Goal: Check status: Check status

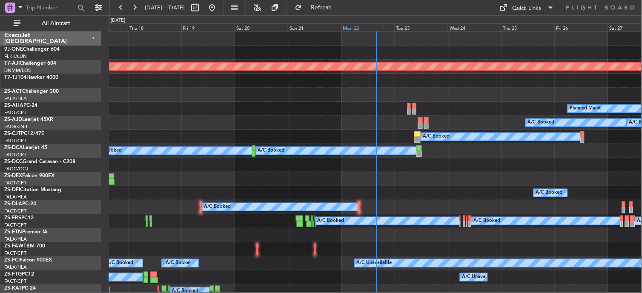
click at [354, 28] on div "Mon 22" at bounding box center [367, 27] width 53 height 8
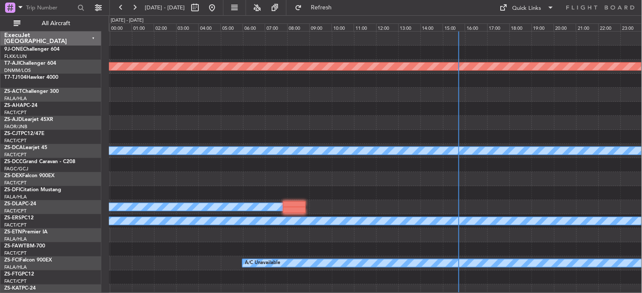
click at [230, 54] on div at bounding box center [375, 53] width 533 height 14
click at [81, 18] on button "All Aircraft" at bounding box center [50, 24] width 83 height 14
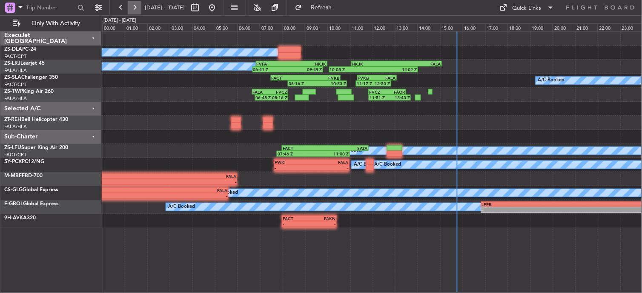
click at [132, 8] on button at bounding box center [135, 8] width 14 height 14
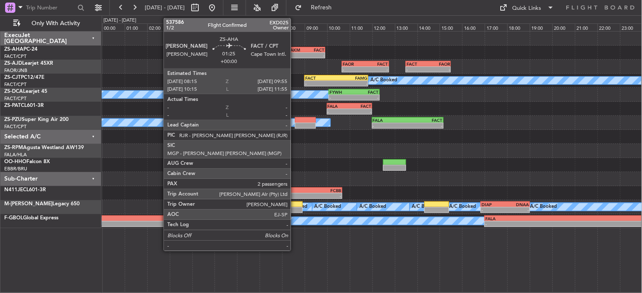
click at [295, 55] on div "-" at bounding box center [297, 55] width 18 height 5
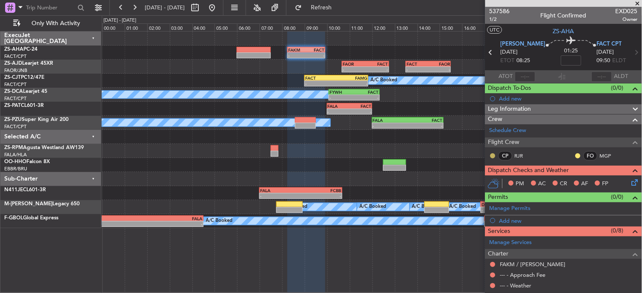
click at [494, 155] on button at bounding box center [492, 155] width 5 height 5
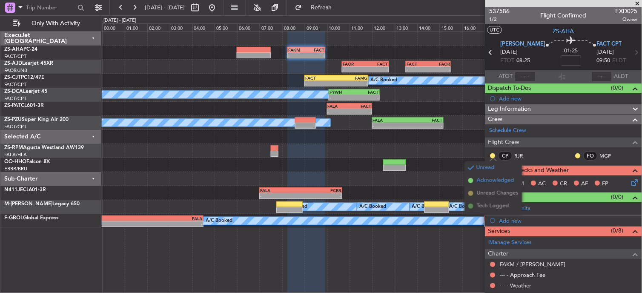
click at [491, 181] on span "Acknowledged" at bounding box center [494, 180] width 37 height 9
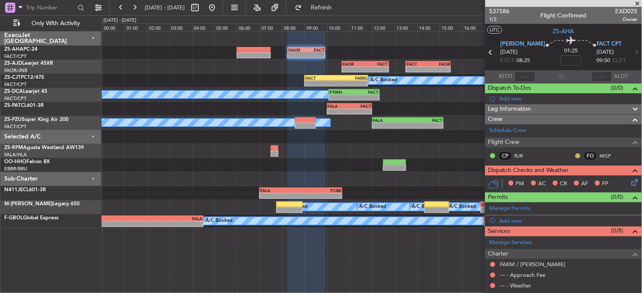
click at [575, 156] on button at bounding box center [577, 155] width 5 height 5
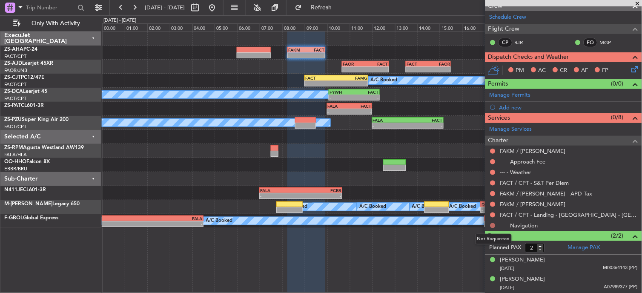
click at [492, 223] on button at bounding box center [492, 225] width 5 height 5
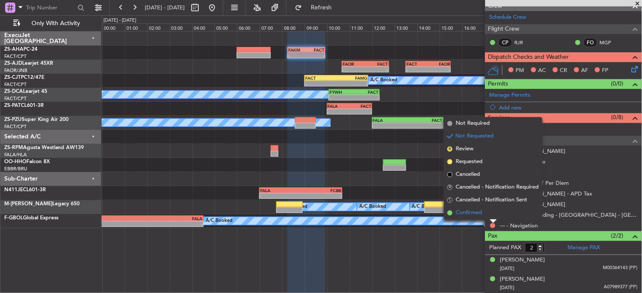
click at [492, 216] on li "Confirmed" at bounding box center [493, 212] width 98 height 13
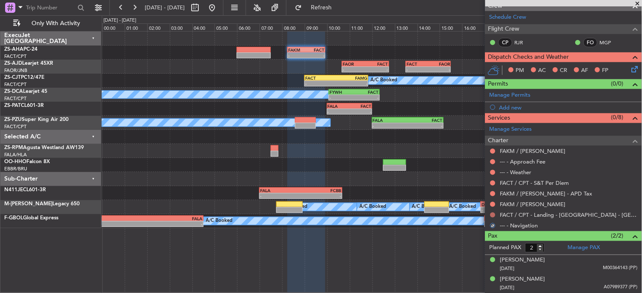
click at [492, 215] on button at bounding box center [492, 214] width 5 height 5
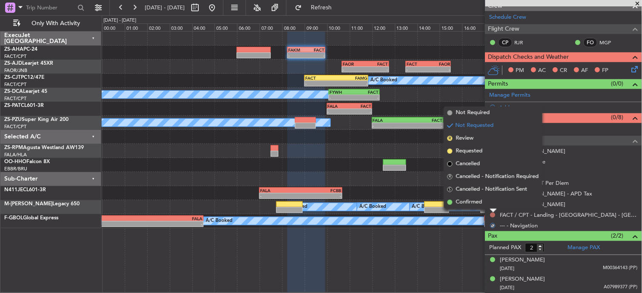
click at [496, 205] on li "Confirmed" at bounding box center [493, 202] width 98 height 13
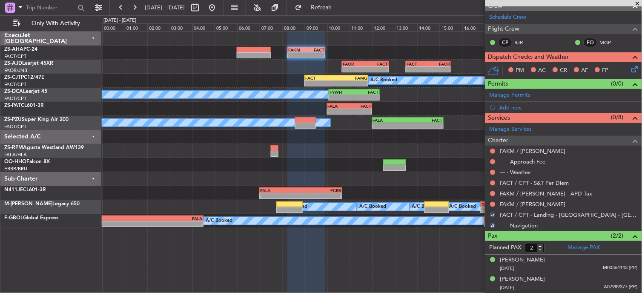
click at [496, 204] on div at bounding box center [492, 204] width 7 height 7
drag, startPoint x: 495, startPoint y: 203, endPoint x: 491, endPoint y: 200, distance: 5.5
click at [491, 201] on nimbus-traffic-light at bounding box center [492, 204] width 7 height 7
click at [493, 203] on button at bounding box center [492, 204] width 5 height 5
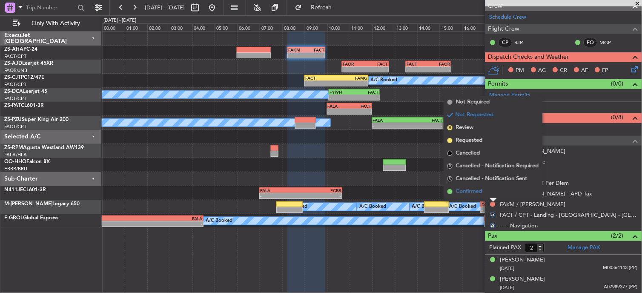
click at [492, 192] on li "Confirmed" at bounding box center [493, 191] width 98 height 13
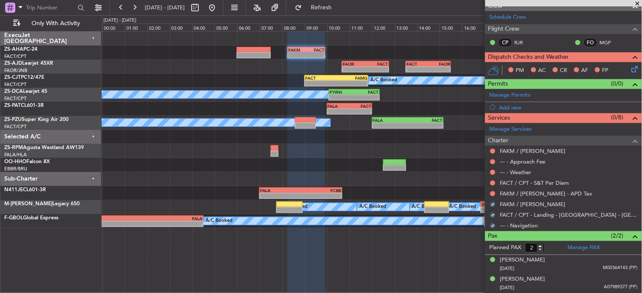
click at [492, 192] on button at bounding box center [492, 193] width 5 height 5
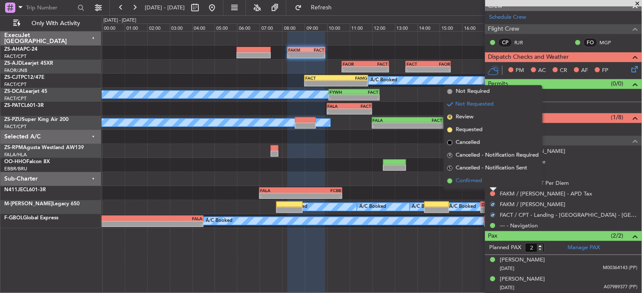
click at [494, 180] on li "Confirmed" at bounding box center [493, 180] width 98 height 13
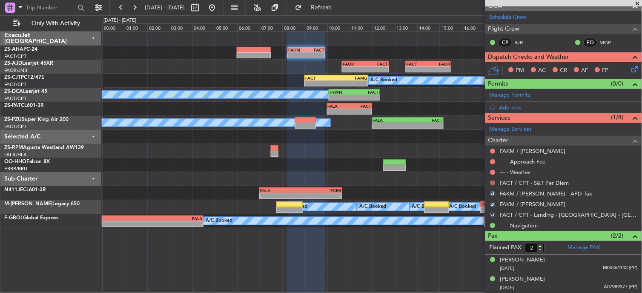
click at [494, 180] on button at bounding box center [492, 182] width 5 height 5
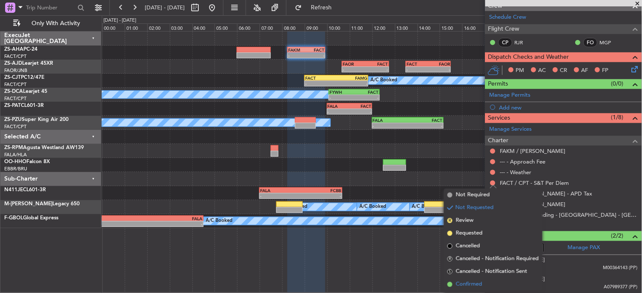
click at [493, 280] on li "Confirmed" at bounding box center [493, 284] width 98 height 13
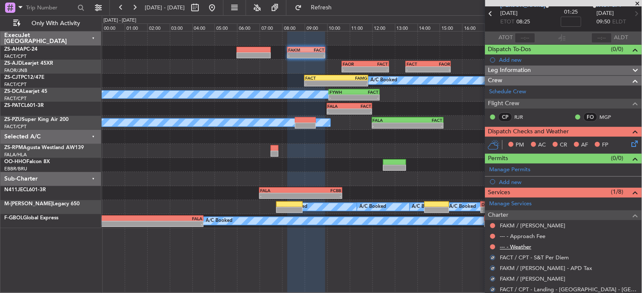
scroll to position [47, 0]
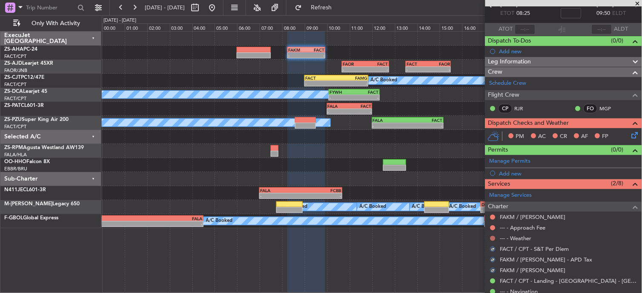
click at [493, 237] on button at bounding box center [492, 238] width 5 height 5
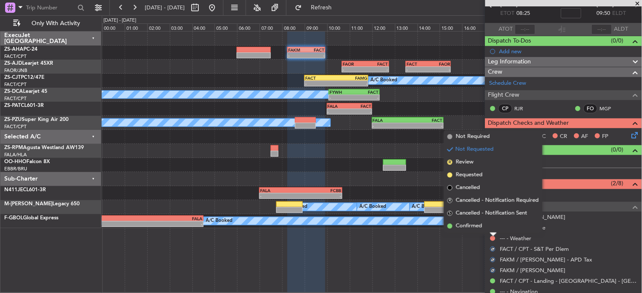
click at [492, 233] on div at bounding box center [493, 234] width 7 height 3
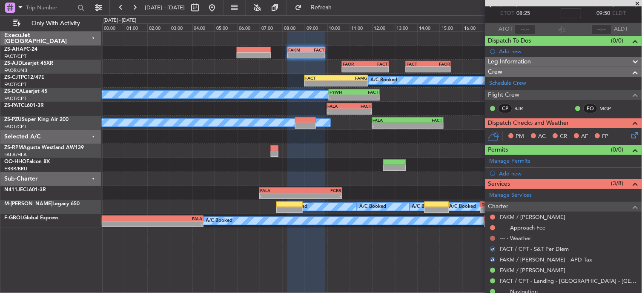
click at [492, 236] on button at bounding box center [492, 238] width 5 height 5
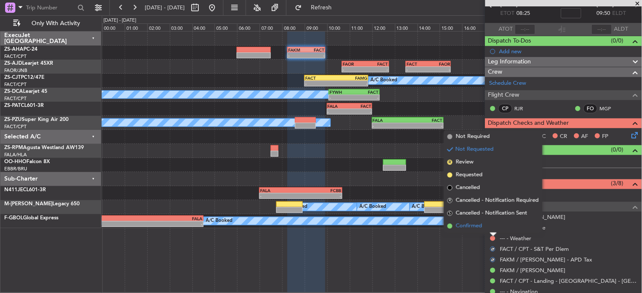
click at [494, 222] on li "Confirmed" at bounding box center [493, 226] width 98 height 13
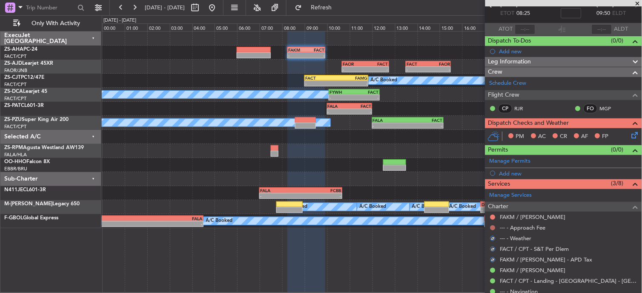
click at [494, 226] on button at bounding box center [492, 227] width 5 height 5
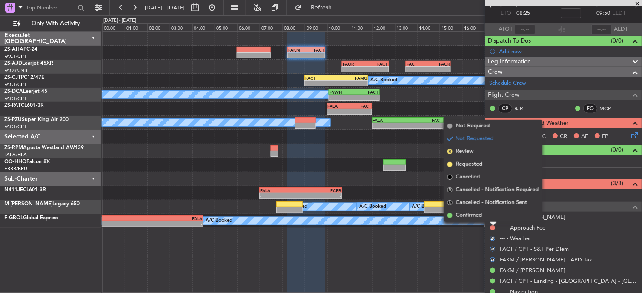
click at [494, 222] on div at bounding box center [493, 223] width 7 height 3
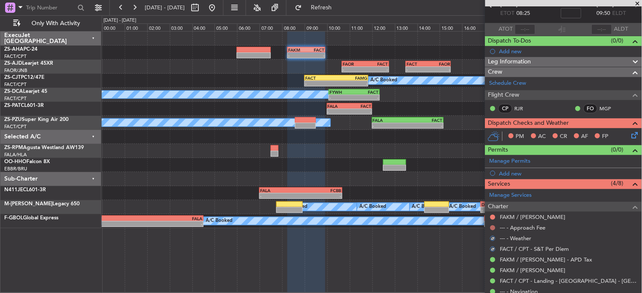
click at [492, 227] on button at bounding box center [492, 227] width 5 height 5
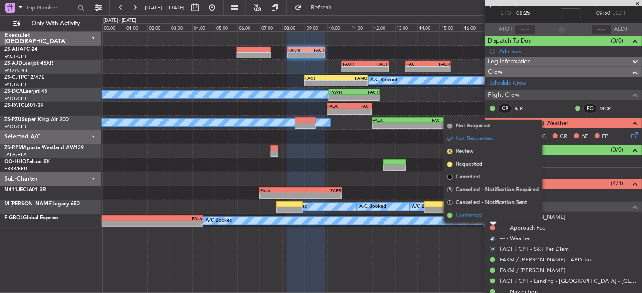
click at [492, 217] on li "Confirmed" at bounding box center [493, 215] width 98 height 13
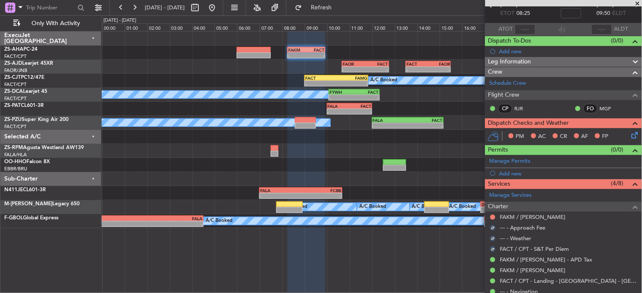
click at [492, 217] on button at bounding box center [492, 216] width 5 height 5
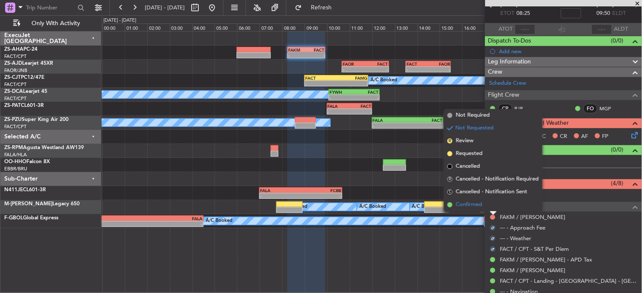
click at [492, 203] on li "Confirmed" at bounding box center [493, 204] width 98 height 13
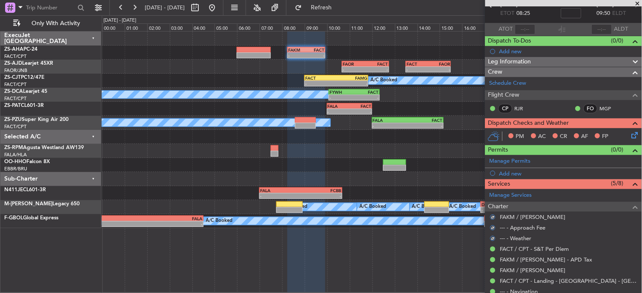
click at [630, 137] on icon at bounding box center [633, 133] width 7 height 7
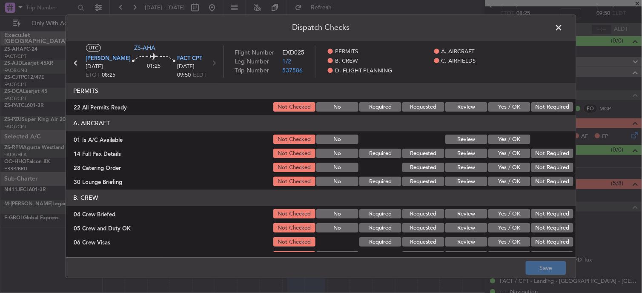
click at [531, 104] on button "Not Required" at bounding box center [552, 107] width 42 height 9
click at [502, 139] on button "Yes / OK" at bounding box center [509, 139] width 42 height 9
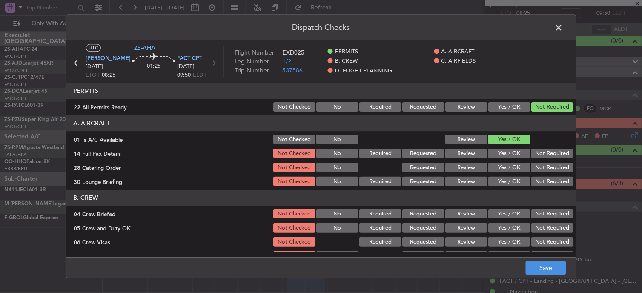
click at [545, 154] on button "Not Required" at bounding box center [552, 153] width 42 height 9
click at [546, 168] on button "Not Required" at bounding box center [552, 167] width 42 height 9
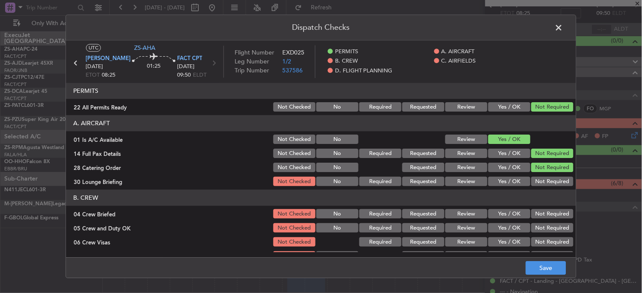
click at [539, 180] on button "Not Required" at bounding box center [552, 181] width 42 height 9
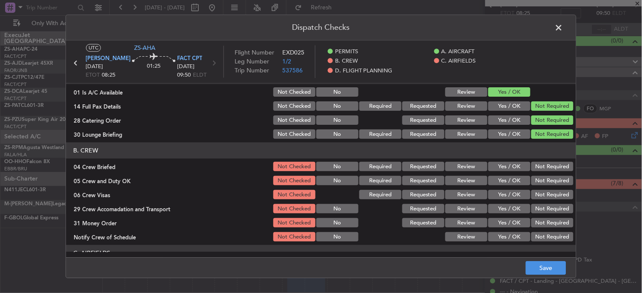
click at [542, 168] on button "Not Required" at bounding box center [552, 166] width 42 height 9
click at [545, 175] on section "B. CREW 04 Crew Briefed Not Checked No Required Requested Review Yes / OK Not R…" at bounding box center [321, 193] width 510 height 100
click at [545, 179] on button "Not Required" at bounding box center [552, 180] width 42 height 9
click at [545, 180] on button "Not Required" at bounding box center [552, 180] width 42 height 9
drag, startPoint x: 546, startPoint y: 188, endPoint x: 545, endPoint y: 203, distance: 14.9
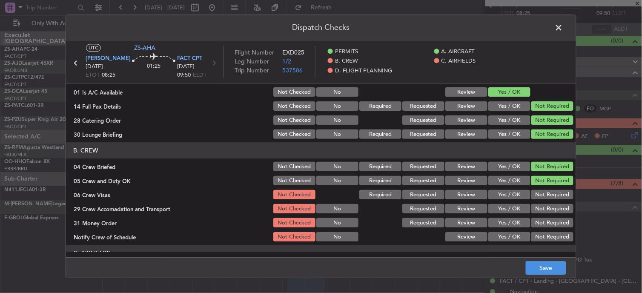
click at [547, 189] on section "B. CREW 04 Crew Briefed Not Checked No Required Requested Review Yes / OK Not R…" at bounding box center [321, 193] width 510 height 100
click at [548, 197] on button "Not Required" at bounding box center [552, 194] width 42 height 9
click at [545, 203] on div "Not Required" at bounding box center [551, 209] width 43 height 12
click at [548, 204] on button "Not Required" at bounding box center [552, 208] width 42 height 9
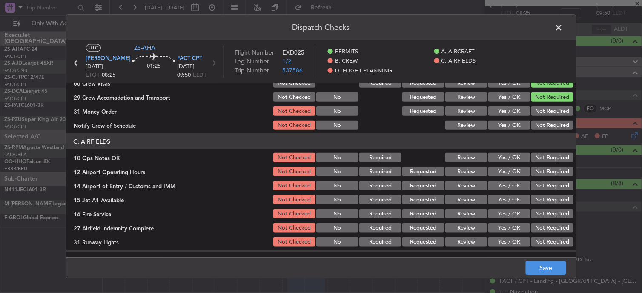
scroll to position [155, 0]
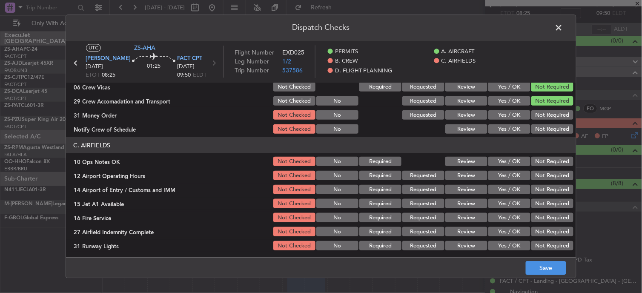
click at [537, 111] on button "Not Required" at bounding box center [552, 114] width 42 height 9
click at [541, 134] on div "Not Required" at bounding box center [551, 129] width 43 height 12
click at [552, 131] on button "Not Required" at bounding box center [552, 128] width 42 height 9
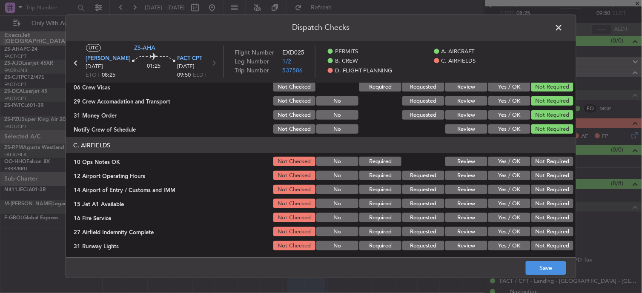
click at [551, 164] on button "Not Required" at bounding box center [552, 161] width 42 height 9
click at [550, 175] on button "Not Required" at bounding box center [552, 175] width 42 height 9
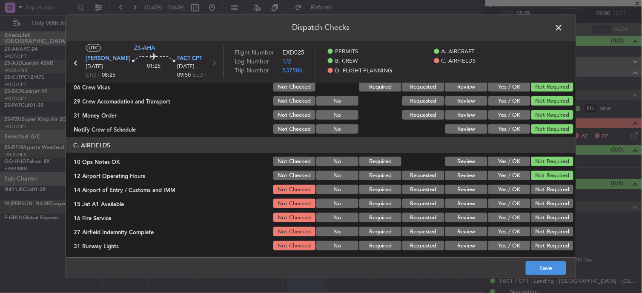
click at [550, 179] on button "Not Required" at bounding box center [552, 175] width 42 height 9
click at [547, 186] on button "Not Required" at bounding box center [552, 189] width 42 height 9
drag, startPoint x: 545, startPoint y: 189, endPoint x: 545, endPoint y: 194, distance: 4.3
click at [545, 192] on button "Not Required" at bounding box center [552, 189] width 42 height 9
click at [543, 206] on button "Not Required" at bounding box center [552, 203] width 42 height 9
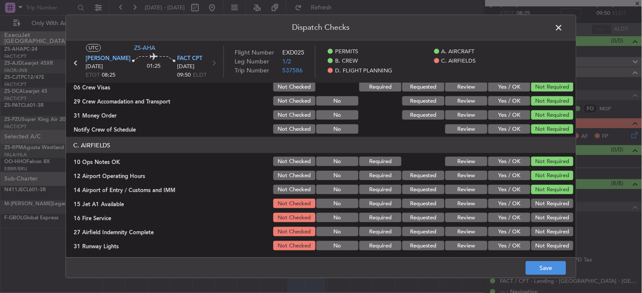
click at [543, 208] on div "Not Required" at bounding box center [551, 203] width 43 height 12
click at [543, 211] on div "Not Required" at bounding box center [551, 217] width 43 height 12
drag, startPoint x: 543, startPoint y: 223, endPoint x: 545, endPoint y: 230, distance: 7.0
click at [545, 229] on section "C. AIRFIELDS 10 Ops Notes OK Not Checked No Required Review Yes / OK Not Requir…" at bounding box center [321, 194] width 510 height 114
click at [545, 230] on button "Not Required" at bounding box center [552, 231] width 42 height 9
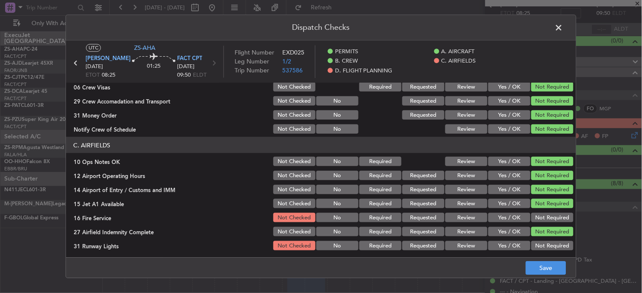
click at [544, 223] on section "C. AIRFIELDS 10 Ops Notes OK Not Checked No Required Review Yes / OK Not Requir…" at bounding box center [321, 194] width 510 height 114
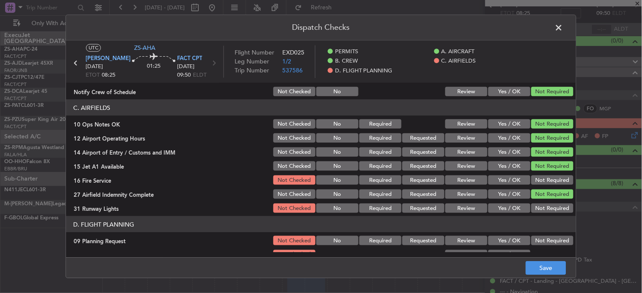
scroll to position [203, 0]
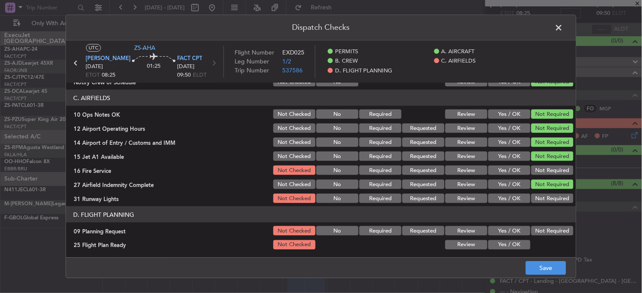
click at [542, 168] on button "Not Required" at bounding box center [552, 169] width 42 height 9
drag, startPoint x: 541, startPoint y: 190, endPoint x: 539, endPoint y: 196, distance: 6.2
click at [540, 196] on section "C. AIRFIELDS 10 Ops Notes OK Not Checked No Required Review Yes / OK Not Requir…" at bounding box center [321, 147] width 510 height 114
click at [537, 196] on button "Not Required" at bounding box center [552, 198] width 42 height 9
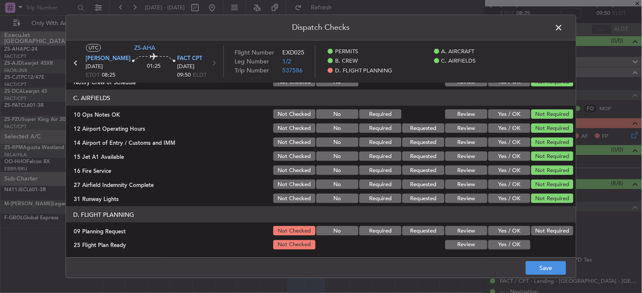
drag, startPoint x: 532, startPoint y: 227, endPoint x: 452, endPoint y: 233, distance: 80.2
click at [531, 227] on button "Not Required" at bounding box center [552, 230] width 42 height 9
drag, startPoint x: 447, startPoint y: 245, endPoint x: 460, endPoint y: 248, distance: 12.9
click at [447, 247] on button "Review" at bounding box center [466, 244] width 42 height 9
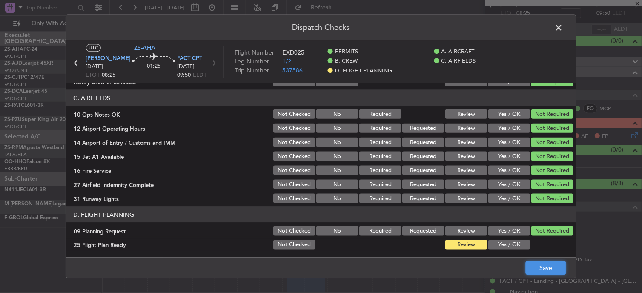
click at [551, 274] on button "Save" at bounding box center [545, 268] width 40 height 14
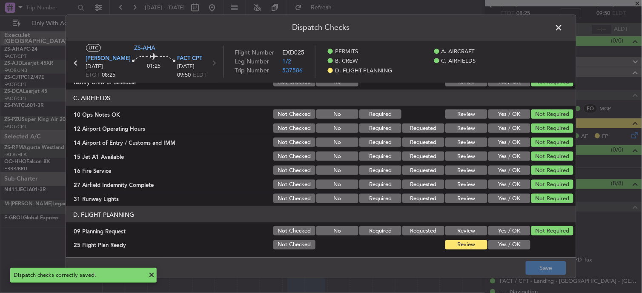
click at [563, 30] on span at bounding box center [563, 29] width 0 height 17
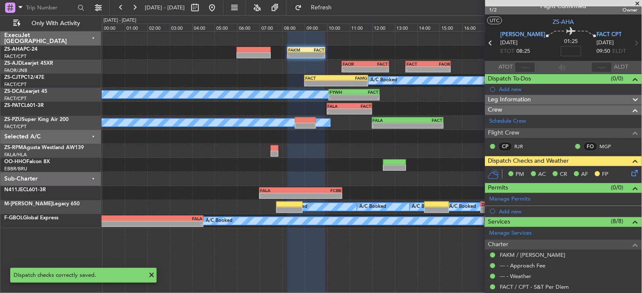
scroll to position [0, 0]
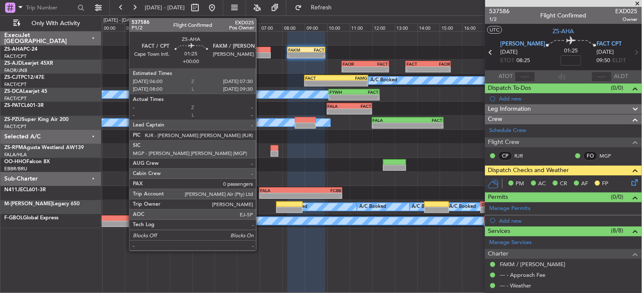
click at [260, 50] on div at bounding box center [254, 50] width 34 height 6
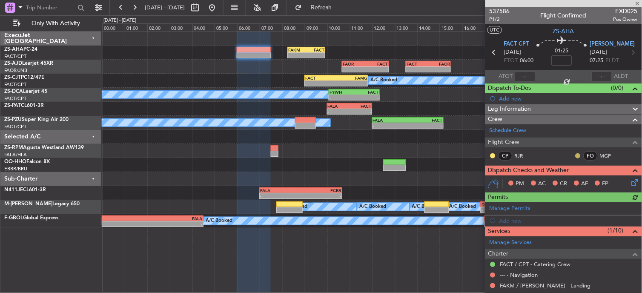
click at [575, 155] on button at bounding box center [577, 155] width 5 height 5
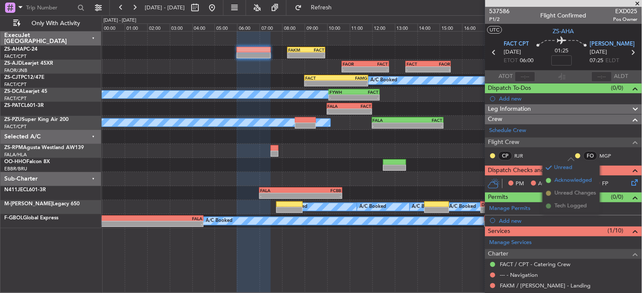
click at [551, 180] on li "Acknowledged" at bounding box center [570, 180] width 57 height 13
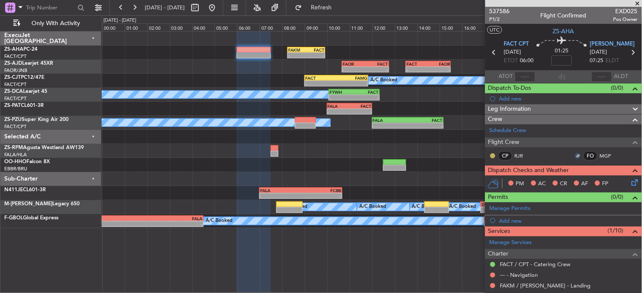
click at [494, 154] on button at bounding box center [492, 155] width 5 height 5
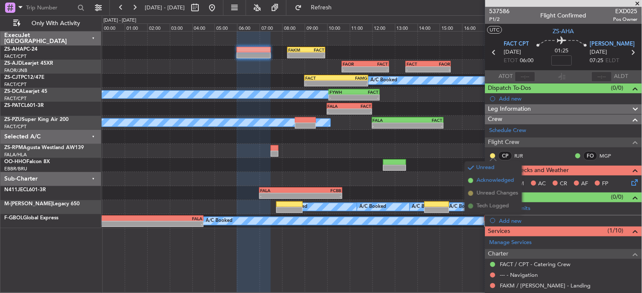
click at [484, 174] on li "Acknowledged" at bounding box center [493, 180] width 57 height 13
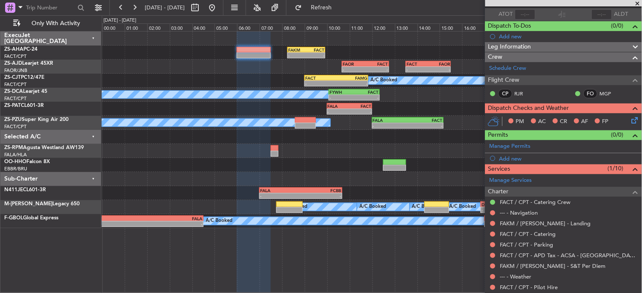
scroll to position [96, 0]
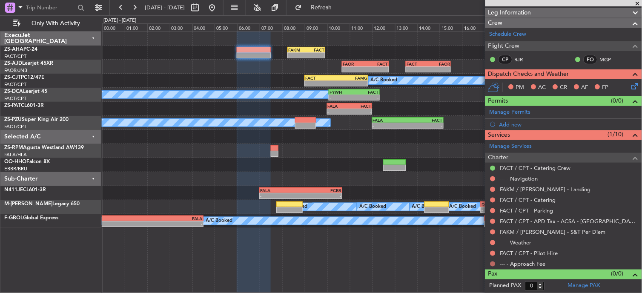
click at [494, 262] on button at bounding box center [492, 263] width 5 height 5
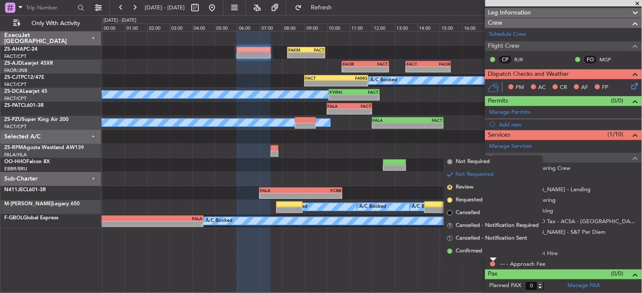
click at [496, 252] on div "Not Requested" at bounding box center [493, 250] width 36 height 11
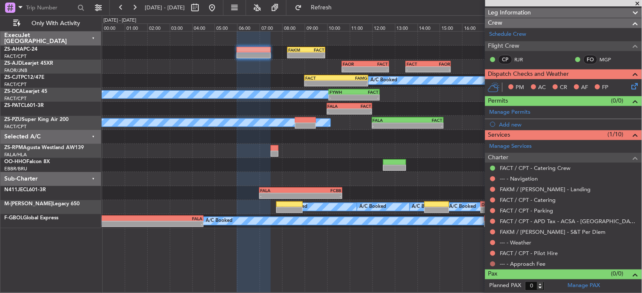
click at [490, 263] on button at bounding box center [492, 263] width 5 height 5
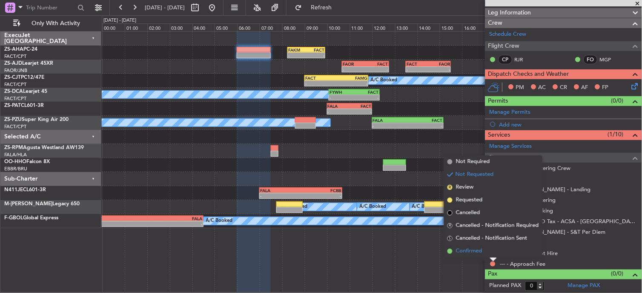
click at [474, 250] on span "Confirmed" at bounding box center [469, 251] width 26 height 9
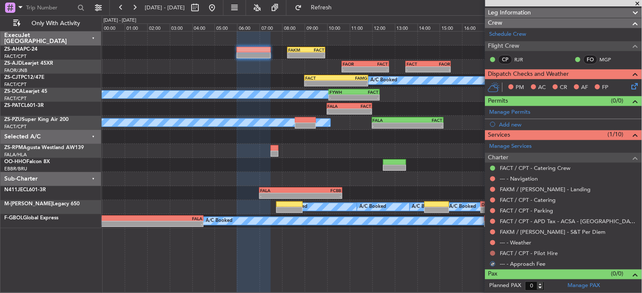
click at [492, 252] on button at bounding box center [492, 253] width 5 height 5
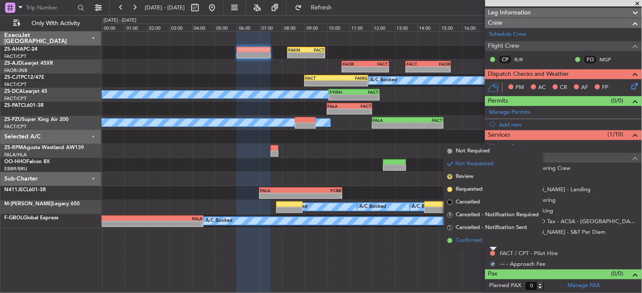
click at [492, 237] on li "Confirmed" at bounding box center [493, 240] width 98 height 13
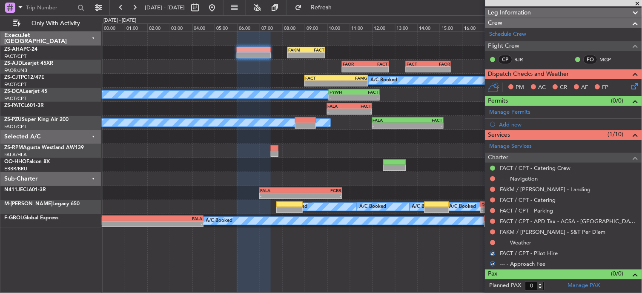
click at [492, 237] on div "--- - Weather" at bounding box center [563, 242] width 157 height 11
drag, startPoint x: 492, startPoint y: 237, endPoint x: 491, endPoint y: 243, distance: 6.9
click at [491, 243] on button at bounding box center [492, 242] width 5 height 5
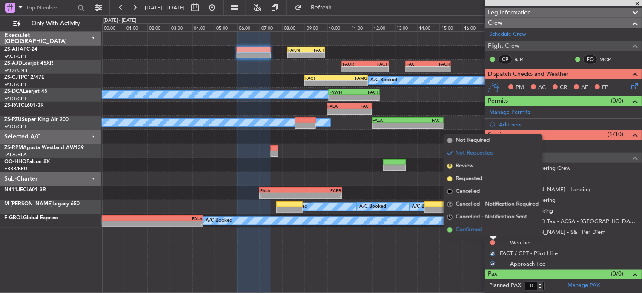
click at [491, 232] on li "Confirmed" at bounding box center [493, 229] width 98 height 13
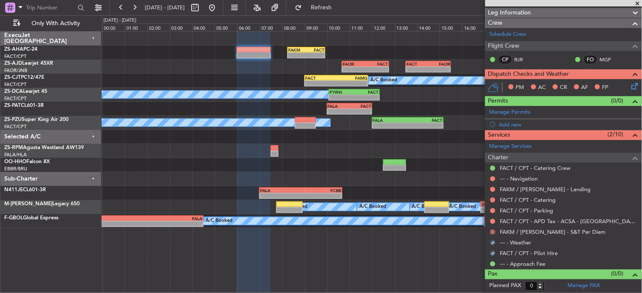
click at [491, 232] on button at bounding box center [492, 231] width 5 height 5
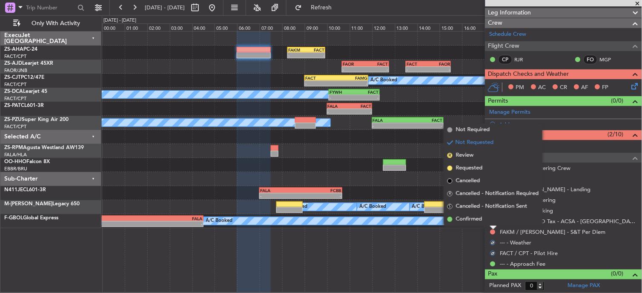
drag, startPoint x: 491, startPoint y: 232, endPoint x: 492, endPoint y: 228, distance: 4.3
click at [492, 228] on div at bounding box center [493, 227] width 7 height 3
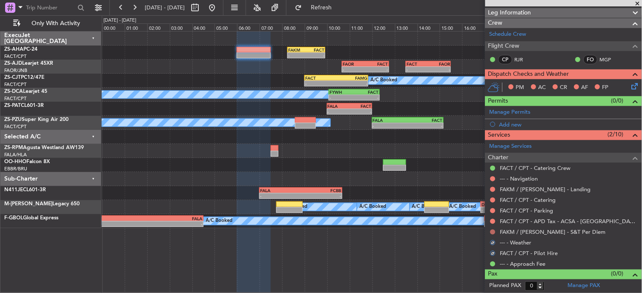
click at [494, 230] on button at bounding box center [492, 231] width 5 height 5
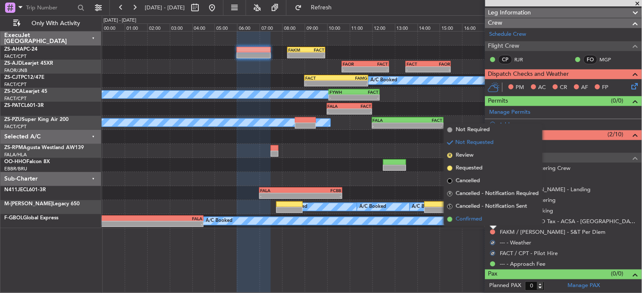
click at [488, 219] on li "Confirmed" at bounding box center [493, 219] width 98 height 13
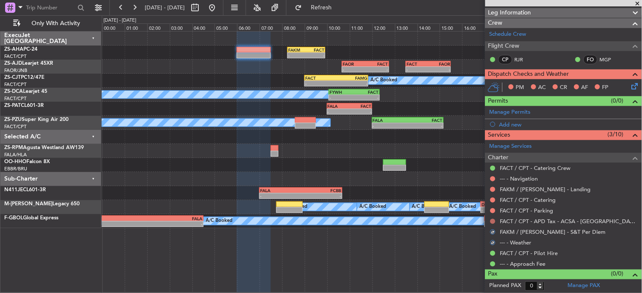
click at [494, 220] on button at bounding box center [492, 221] width 5 height 5
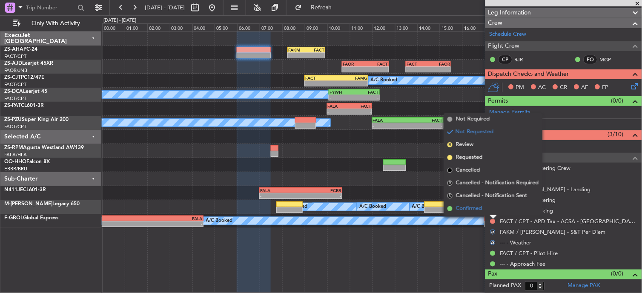
click at [494, 208] on li "Confirmed" at bounding box center [493, 208] width 98 height 13
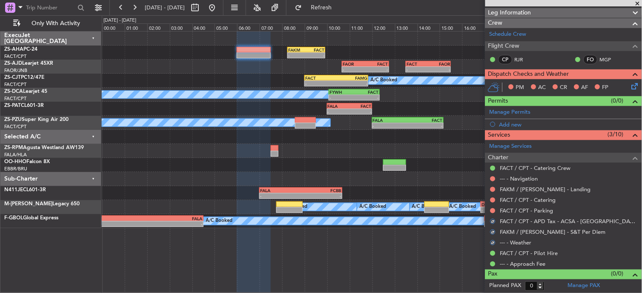
click at [494, 208] on button at bounding box center [492, 210] width 5 height 5
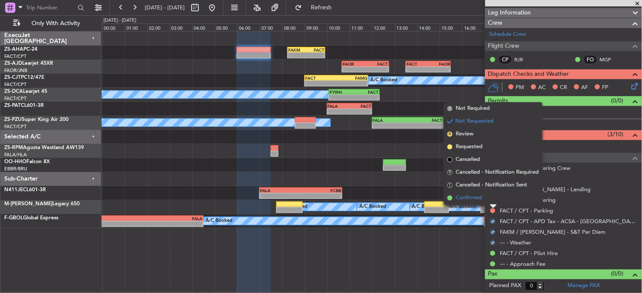
click at [491, 202] on li "Confirmed" at bounding box center [493, 197] width 98 height 13
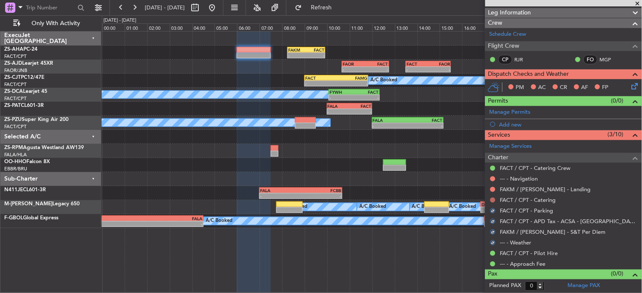
click at [492, 199] on button at bounding box center [492, 199] width 5 height 5
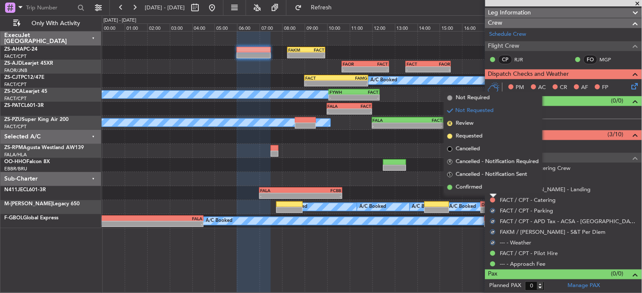
click at [496, 189] on li "Confirmed" at bounding box center [493, 187] width 98 height 13
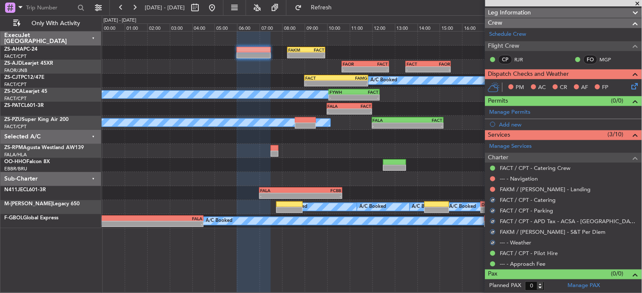
click at [496, 189] on div at bounding box center [492, 189] width 7 height 7
drag, startPoint x: 496, startPoint y: 189, endPoint x: 491, endPoint y: 186, distance: 5.2
click at [491, 187] on button at bounding box center [492, 189] width 5 height 5
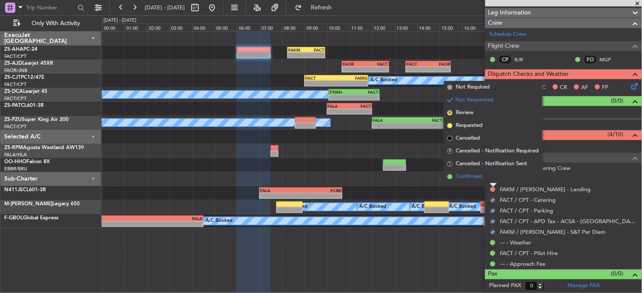
click at [488, 177] on li "Confirmed" at bounding box center [493, 176] width 98 height 13
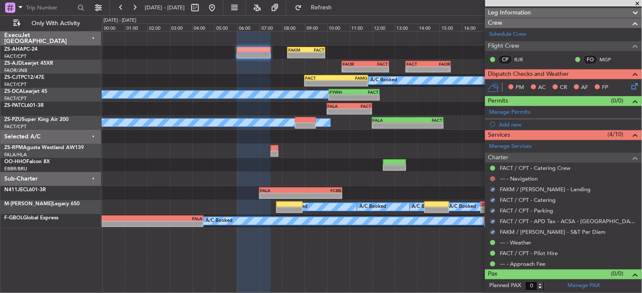
click at [491, 180] on button at bounding box center [492, 178] width 5 height 5
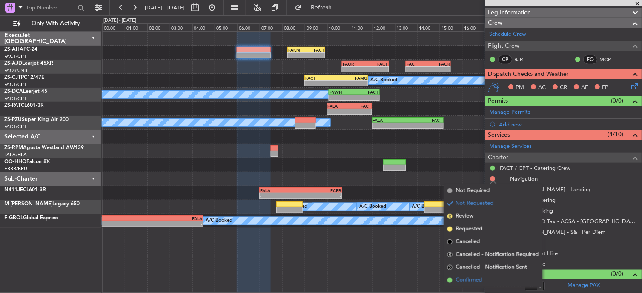
click at [475, 274] on li "Confirmed" at bounding box center [493, 280] width 98 height 13
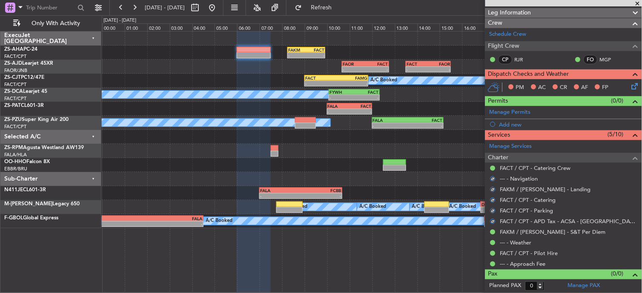
click at [630, 87] on icon at bounding box center [633, 84] width 7 height 7
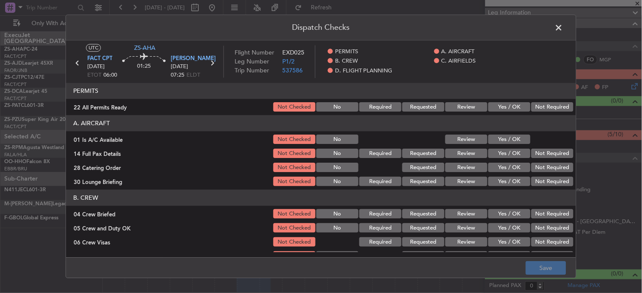
click at [518, 108] on button "Yes / OK" at bounding box center [509, 107] width 42 height 9
click at [517, 133] on section "A. AIRCRAFT 01 Is A/C Available Not Checked No Review Yes / OK 14 Full Pax Deta…" at bounding box center [321, 151] width 510 height 72
click at [511, 135] on button "Yes / OK" at bounding box center [509, 139] width 42 height 9
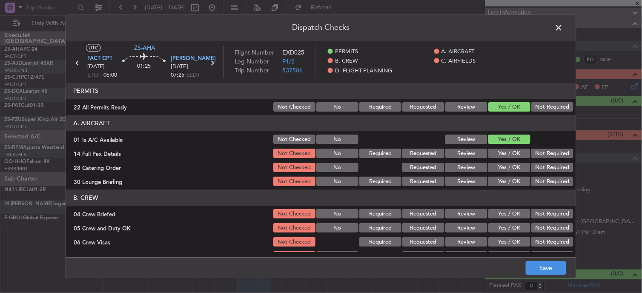
click at [510, 147] on section "A. AIRCRAFT 01 Is A/C Available Not Checked No Review Yes / OK 14 Full Pax Deta…" at bounding box center [321, 151] width 510 height 72
click at [510, 154] on button "Yes / OK" at bounding box center [509, 153] width 42 height 9
click at [534, 164] on button "Not Required" at bounding box center [552, 167] width 42 height 9
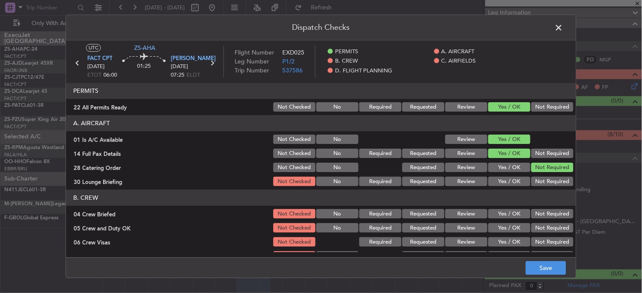
click at [541, 181] on button "Not Required" at bounding box center [552, 181] width 42 height 9
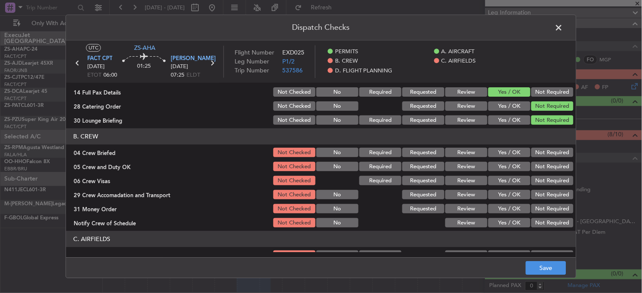
scroll to position [47, 0]
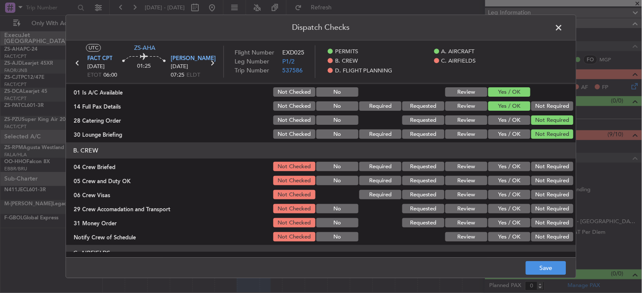
click at [493, 166] on button "Yes / OK" at bounding box center [509, 166] width 42 height 9
click at [492, 179] on button "Yes / OK" at bounding box center [509, 180] width 42 height 9
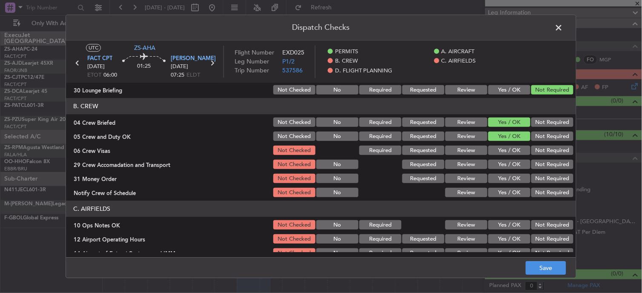
scroll to position [94, 0]
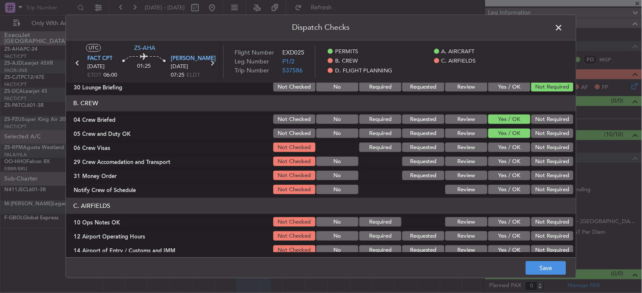
click at [504, 146] on button "Yes / OK" at bounding box center [509, 147] width 42 height 9
click at [508, 163] on button "Yes / OK" at bounding box center [509, 161] width 42 height 9
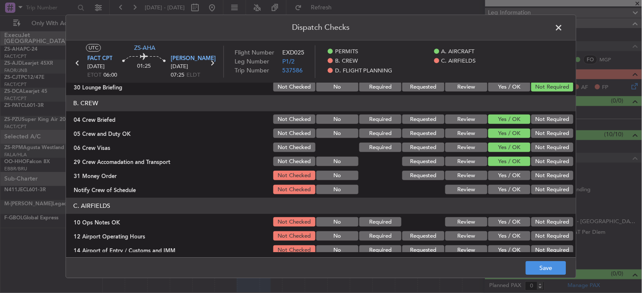
click at [533, 161] on button "Not Required" at bounding box center [552, 161] width 42 height 9
click at [548, 152] on div "Not Required" at bounding box center [551, 148] width 43 height 12
click at [543, 147] on button "Not Required" at bounding box center [552, 147] width 42 height 9
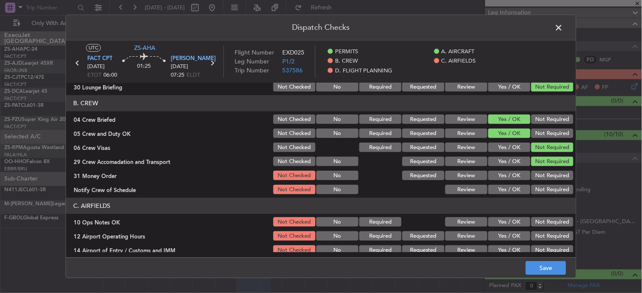
click at [542, 171] on button "Not Required" at bounding box center [552, 175] width 42 height 9
drag, startPoint x: 514, startPoint y: 185, endPoint x: 514, endPoint y: 196, distance: 10.6
click at [514, 187] on button "Yes / OK" at bounding box center [509, 189] width 42 height 9
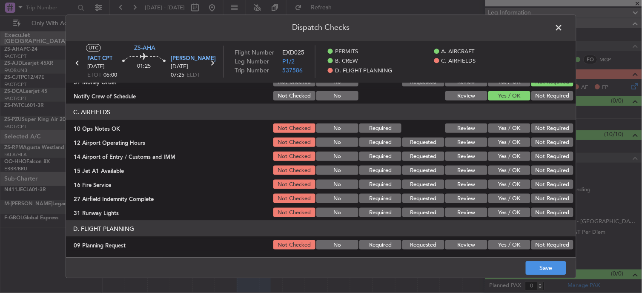
scroll to position [203, 0]
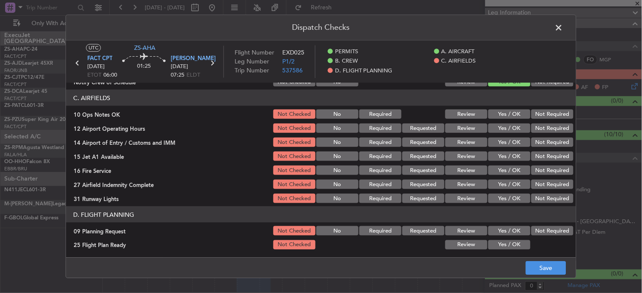
click at [505, 110] on button "Yes / OK" at bounding box center [509, 113] width 42 height 9
click at [536, 115] on button "Not Required" at bounding box center [552, 113] width 42 height 9
click at [543, 125] on button "Not Required" at bounding box center [552, 127] width 42 height 9
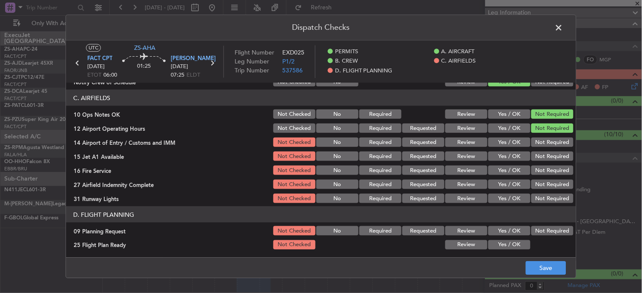
click at [507, 126] on button "Yes / OK" at bounding box center [509, 127] width 42 height 9
click at [533, 141] on button "Not Required" at bounding box center [552, 141] width 42 height 9
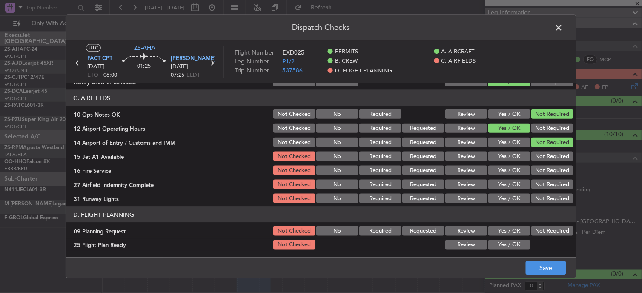
click at [536, 154] on button "Not Required" at bounding box center [552, 155] width 42 height 9
click at [512, 154] on button "Yes / OK" at bounding box center [509, 155] width 42 height 9
click at [536, 170] on button "Not Required" at bounding box center [552, 169] width 42 height 9
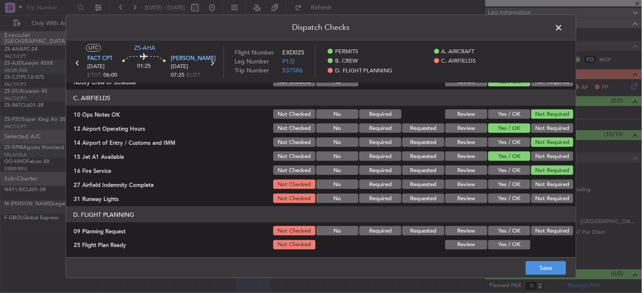
click at [532, 185] on button "Not Required" at bounding box center [552, 184] width 42 height 9
click at [505, 196] on button "Yes / OK" at bounding box center [509, 198] width 42 height 9
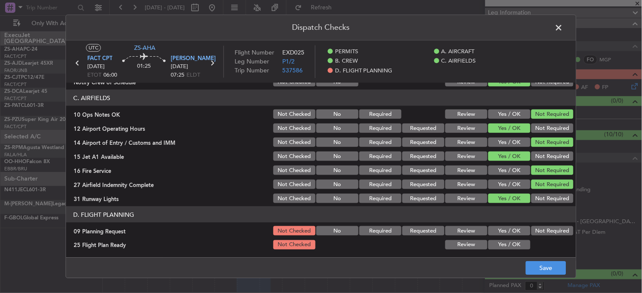
click at [542, 220] on header "D. FLIGHT PLANNING" at bounding box center [321, 214] width 510 height 16
click at [535, 235] on div "Not Required" at bounding box center [551, 231] width 43 height 12
click at [532, 229] on button "Not Required" at bounding box center [552, 230] width 42 height 9
click at [470, 244] on button "Review" at bounding box center [466, 244] width 42 height 9
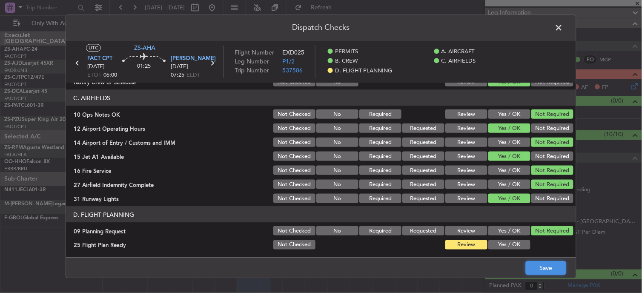
click at [536, 264] on button "Save" at bounding box center [545, 268] width 40 height 14
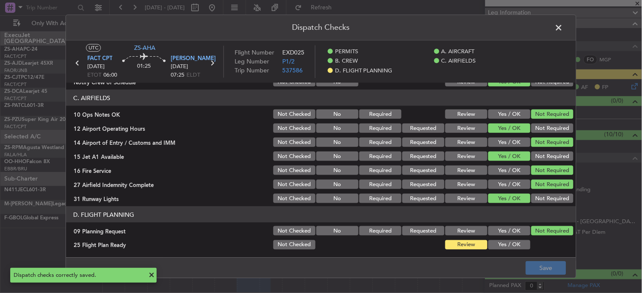
click at [563, 28] on span at bounding box center [563, 29] width 0 height 17
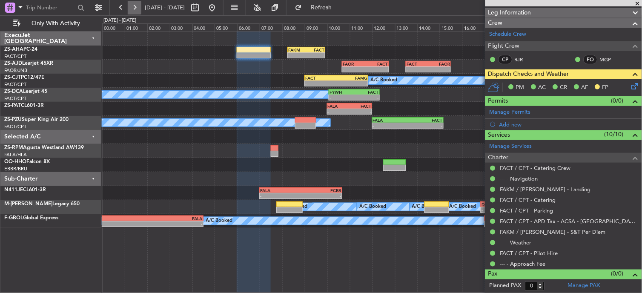
click at [138, 11] on button at bounding box center [135, 8] width 14 height 14
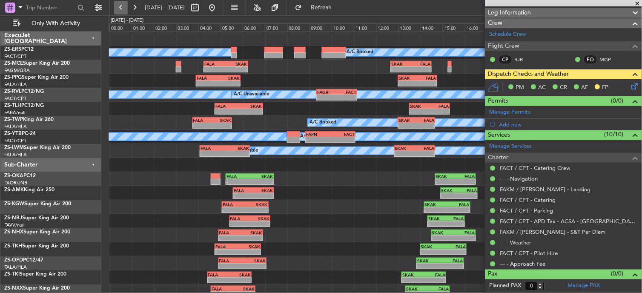
click at [125, 6] on button at bounding box center [121, 8] width 14 height 14
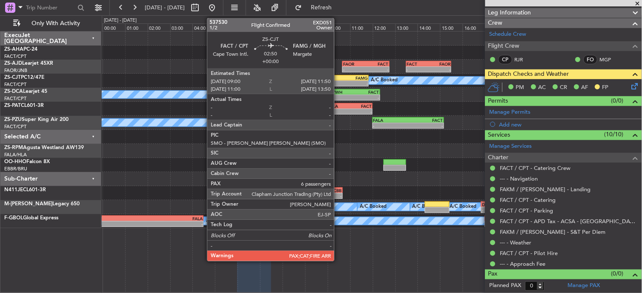
click at [338, 81] on div "-" at bounding box center [352, 83] width 31 height 5
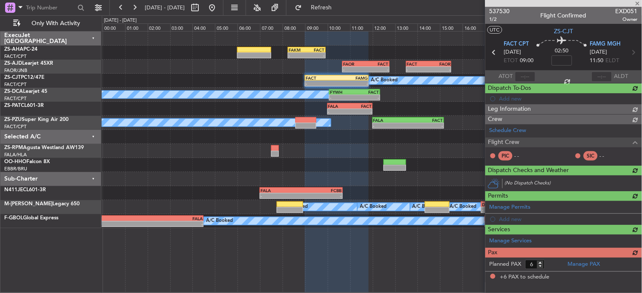
scroll to position [0, 0]
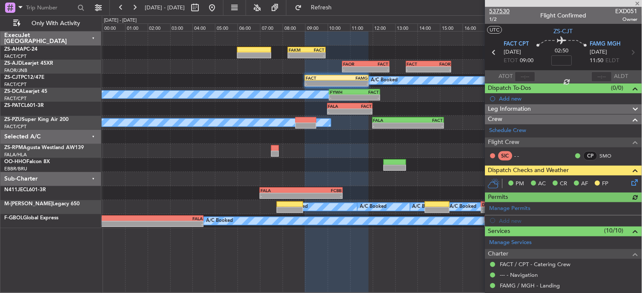
click at [500, 10] on span "537530" at bounding box center [499, 11] width 20 height 9
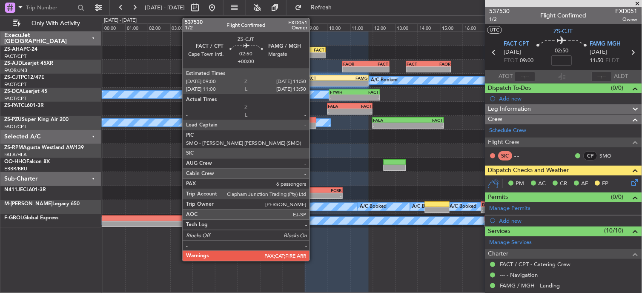
click at [314, 83] on div "-" at bounding box center [320, 83] width 31 height 5
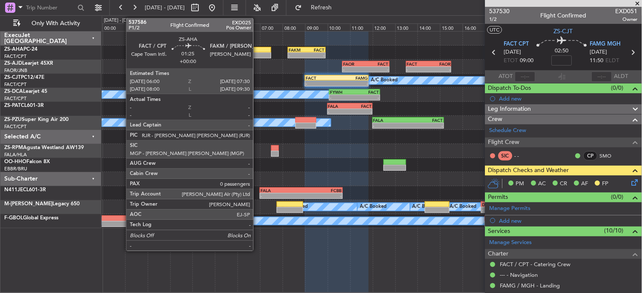
click at [257, 51] on div at bounding box center [254, 50] width 34 height 6
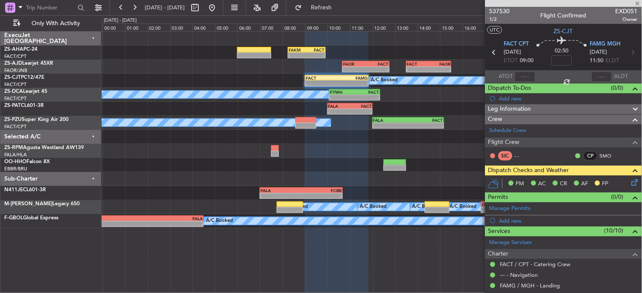
type input "0"
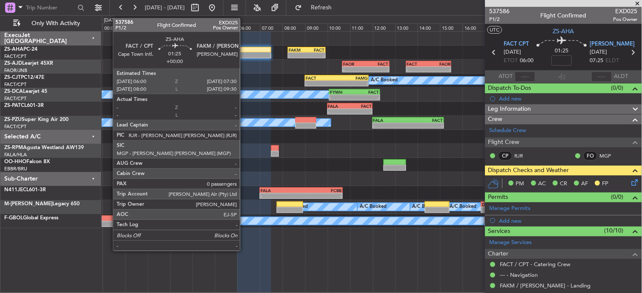
click at [244, 53] on div at bounding box center [254, 55] width 34 height 6
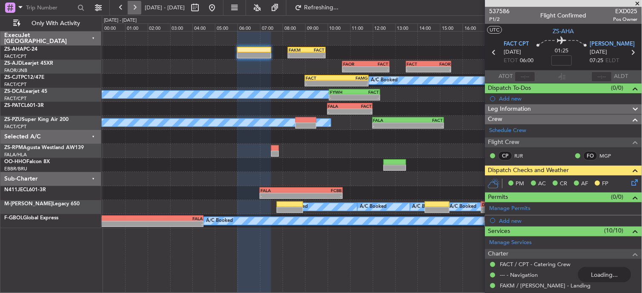
click at [135, 10] on button at bounding box center [135, 8] width 14 height 14
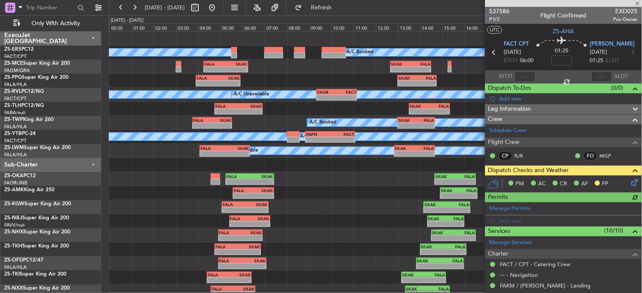
click at [637, 3] on span at bounding box center [637, 4] width 9 height 8
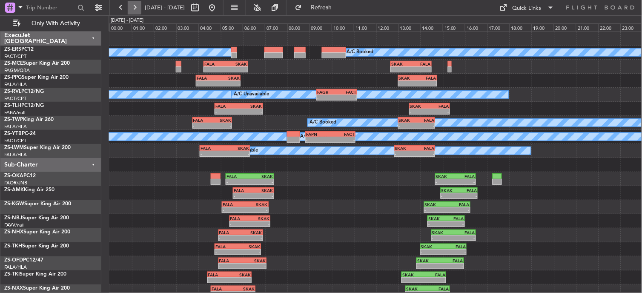
click at [132, 9] on button at bounding box center [135, 8] width 14 height 14
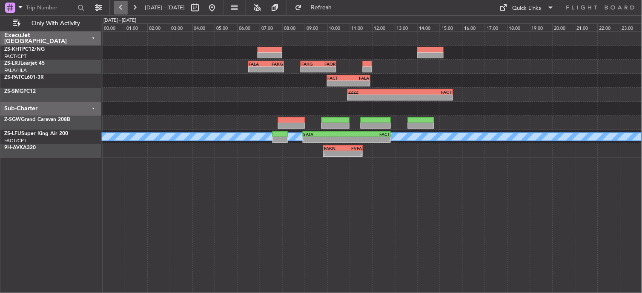
click at [124, 2] on button at bounding box center [121, 8] width 14 height 14
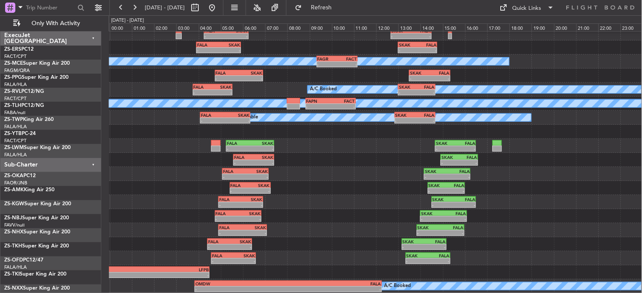
scroll to position [33, 0]
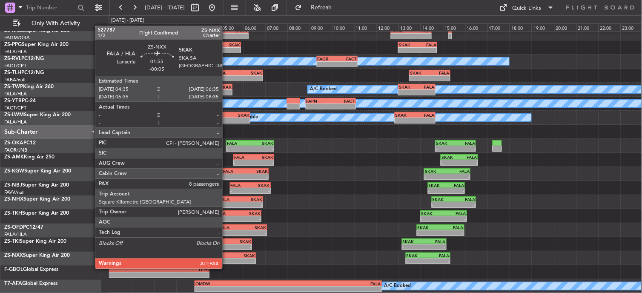
click at [226, 263] on div "-" at bounding box center [222, 260] width 21 height 5
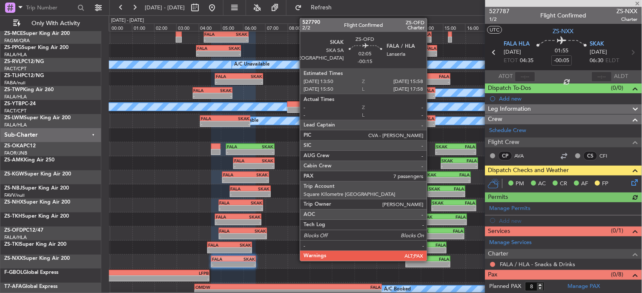
click at [631, 179] on icon at bounding box center [633, 180] width 7 height 7
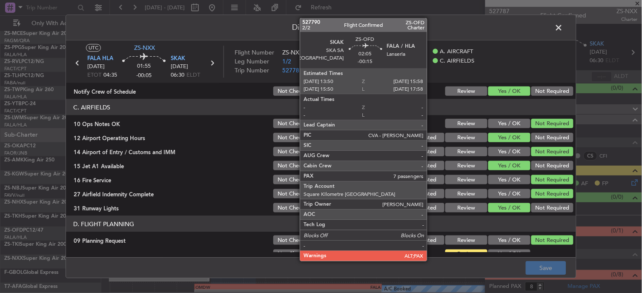
scroll to position [203, 0]
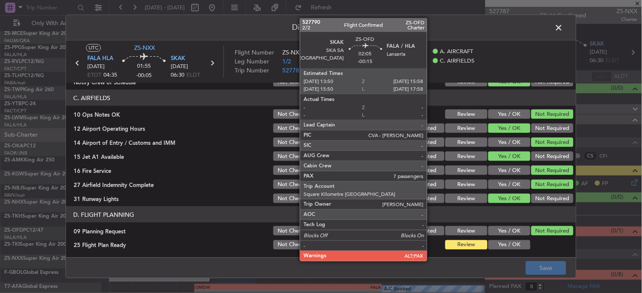
click at [563, 30] on span at bounding box center [563, 29] width 0 height 17
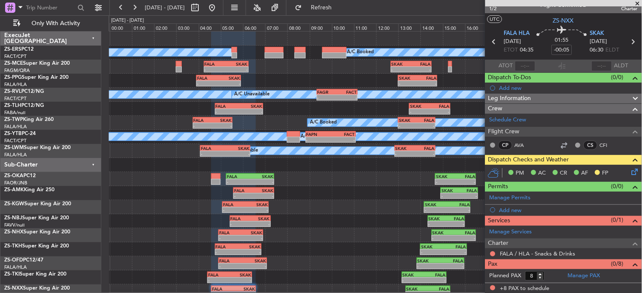
scroll to position [11, 0]
